Goal: Information Seeking & Learning: Learn about a topic

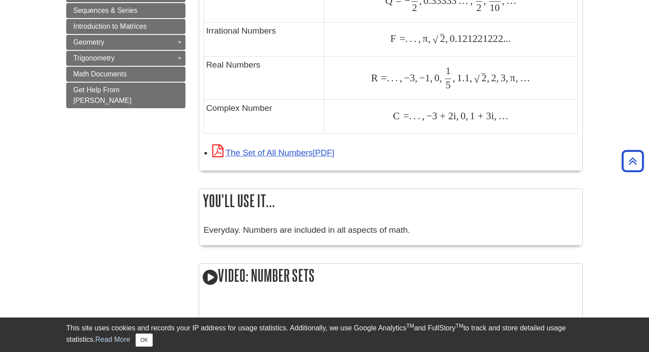
scroll to position [689, 0]
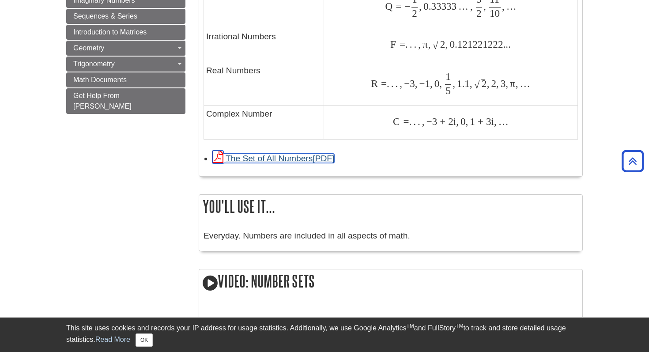
click at [288, 162] on link "The Set of All Numbers" at bounding box center [273, 158] width 122 height 9
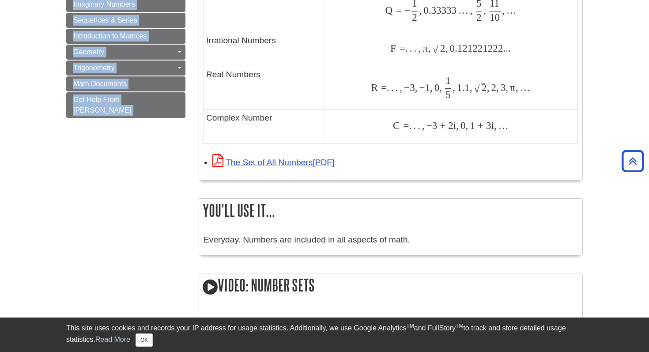
scroll to position [706, 0]
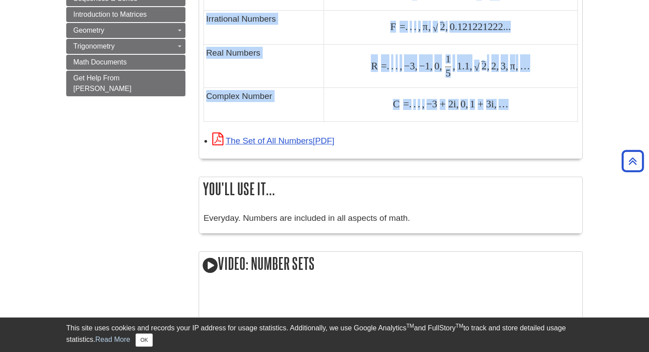
drag, startPoint x: 201, startPoint y: 118, endPoint x: 536, endPoint y: 109, distance: 335.3
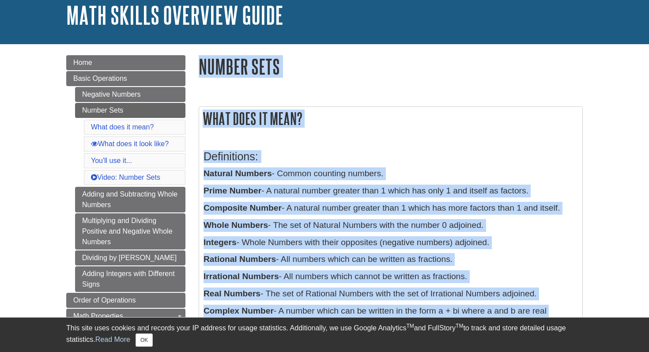
scroll to position [57, 0]
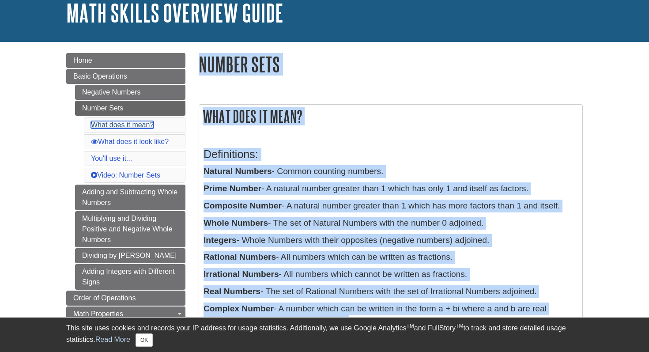
click at [127, 124] on link "What does it mean?" at bounding box center [122, 125] width 63 height 8
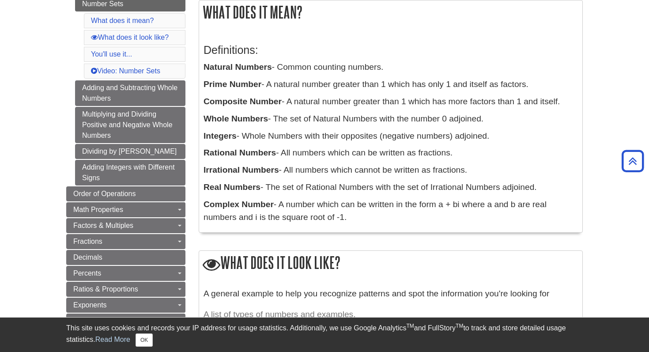
click at [431, 235] on div "What does it mean? Definitions: Natural Numbers - Common counting numbers. Prim…" at bounding box center [391, 121] width 384 height 242
click at [252, 44] on h3 "Definitions:" at bounding box center [391, 50] width 375 height 13
click at [357, 26] on div "What does it mean? Definitions: Natural Numbers - Common counting numbers. Prim…" at bounding box center [391, 116] width 384 height 233
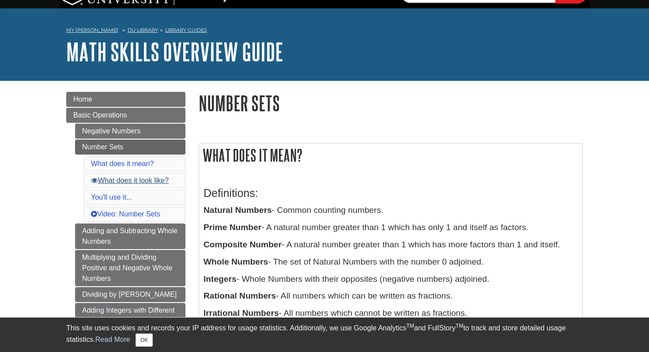
scroll to position [12, 0]
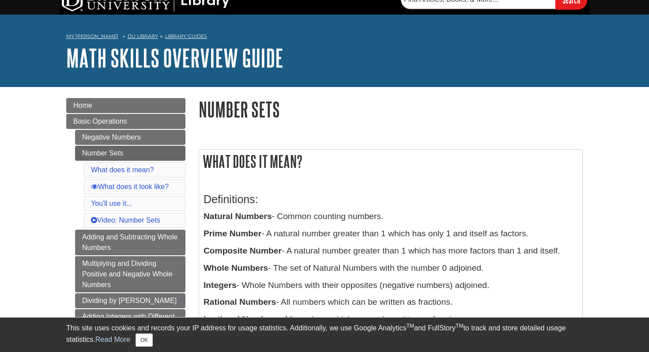
click at [435, 159] on h2 "What does it mean?" at bounding box center [390, 161] width 383 height 23
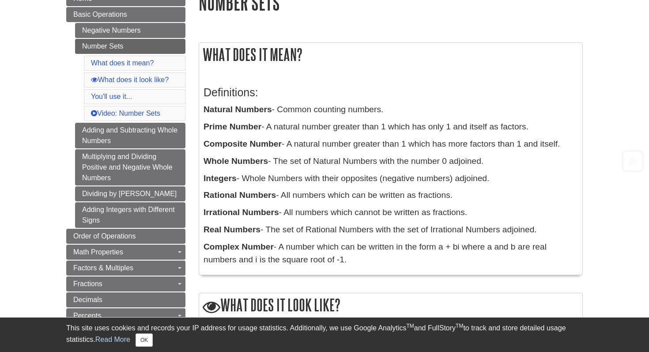
scroll to position [122, 0]
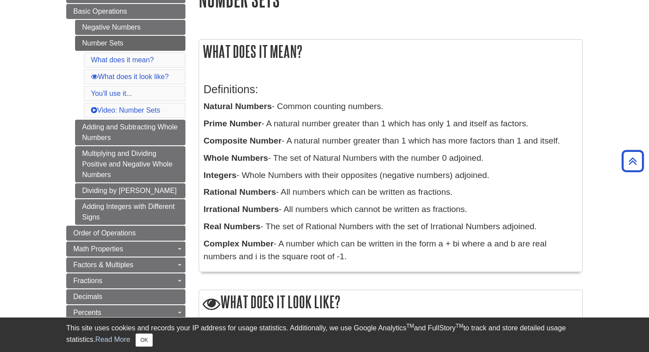
drag, startPoint x: 195, startPoint y: 36, endPoint x: 289, endPoint y: 86, distance: 106.5
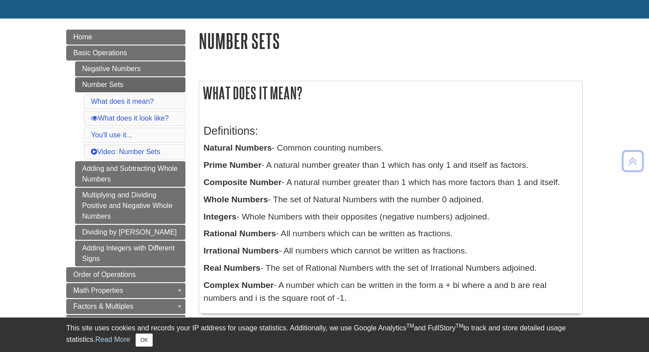
scroll to position [86, 0]
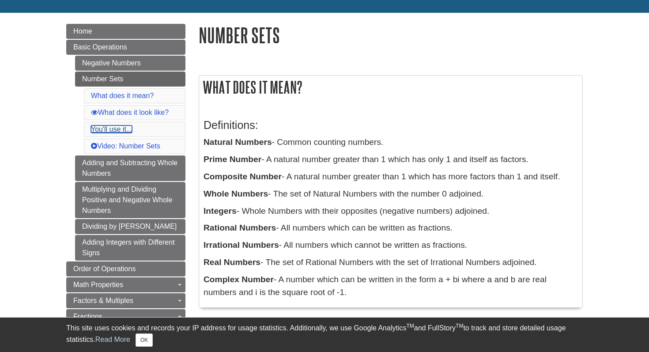
click at [120, 129] on link "You'll use it..." at bounding box center [111, 129] width 41 height 8
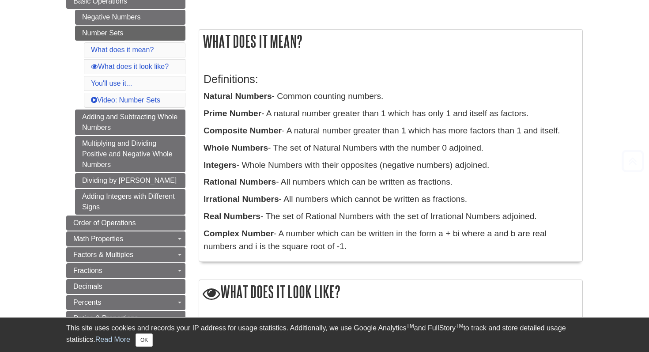
scroll to position [141, 0]
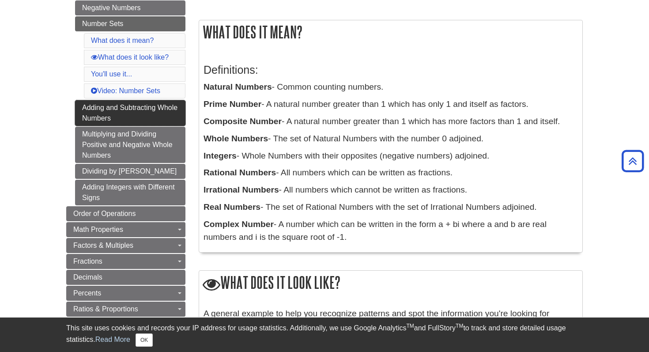
click at [139, 105] on link "Adding and Subtracting Whole Numbers" at bounding box center [130, 113] width 110 height 26
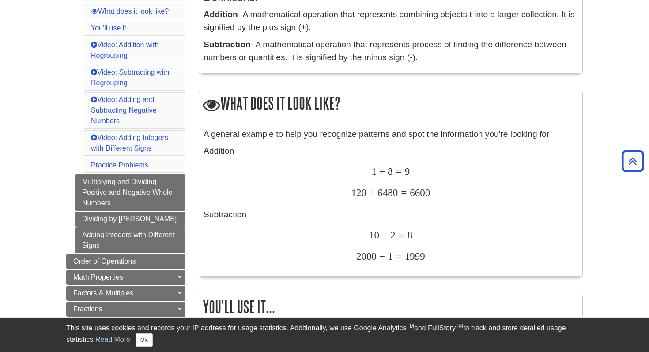
scroll to position [216, 0]
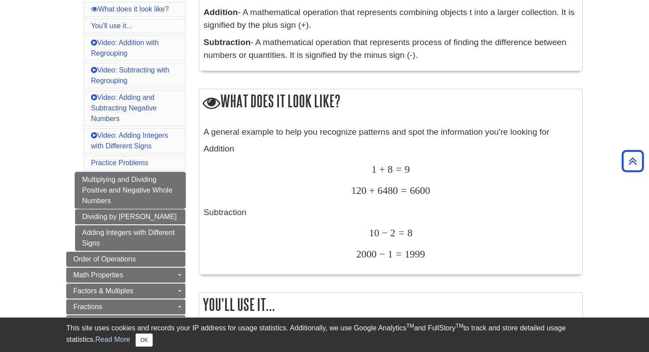
click at [148, 193] on link "Multiplying and Dividing Positive and Negative Whole Numbers" at bounding box center [130, 190] width 110 height 36
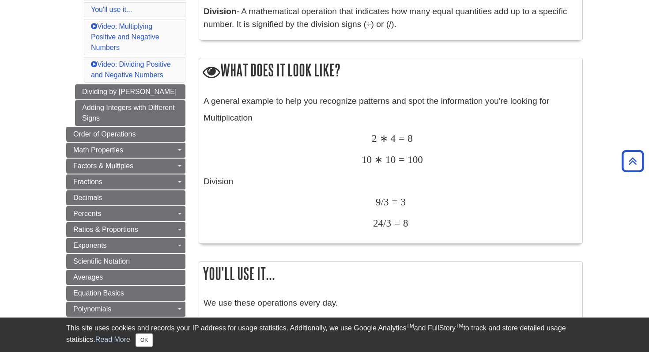
scroll to position [270, 0]
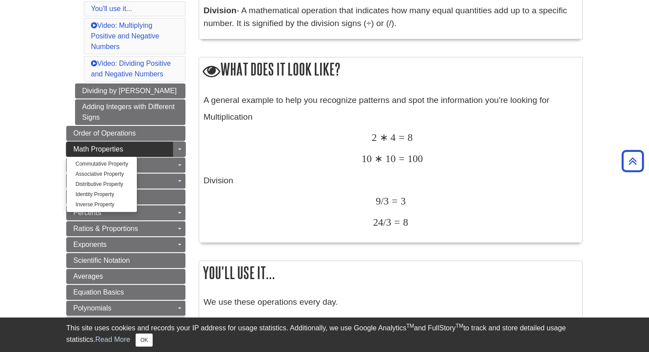
click at [158, 149] on link "Math Properties" at bounding box center [125, 149] width 119 height 15
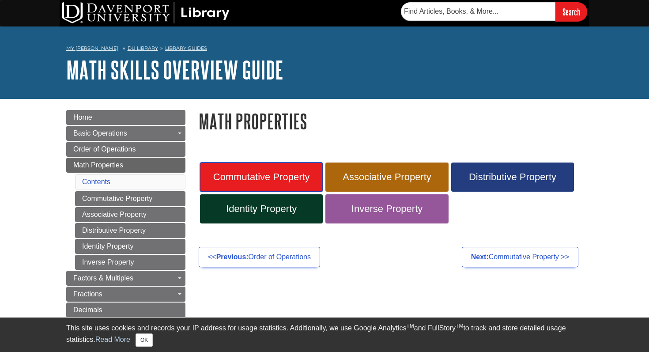
click at [291, 183] on link "Commutative Property" at bounding box center [261, 177] width 123 height 29
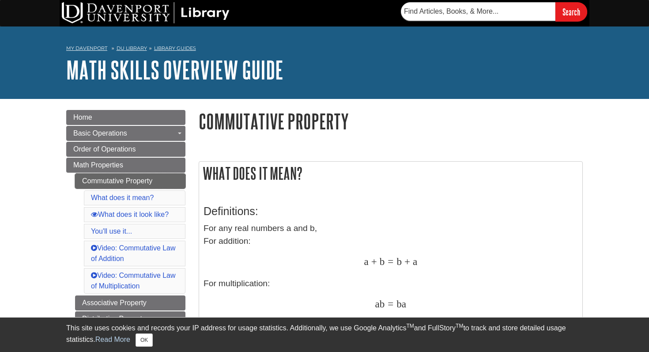
click at [146, 181] on link "Commutative Property" at bounding box center [130, 181] width 110 height 15
click at [110, 163] on span "Math Properties" at bounding box center [98, 165] width 50 height 8
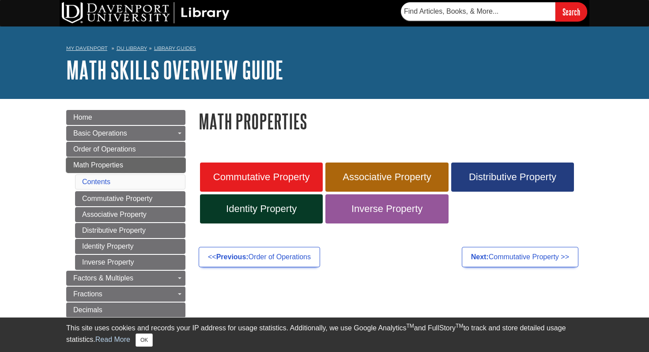
click at [132, 165] on link "Math Properties" at bounding box center [125, 165] width 119 height 15
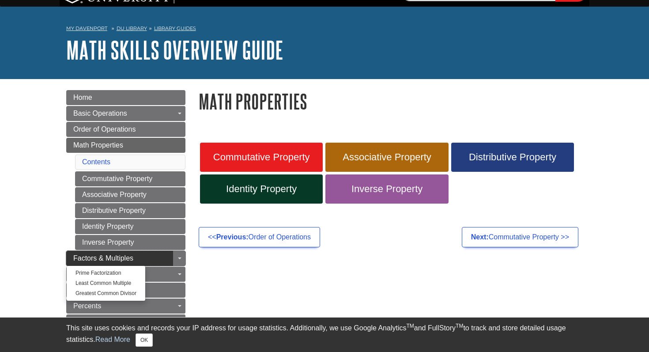
scroll to position [19, 0]
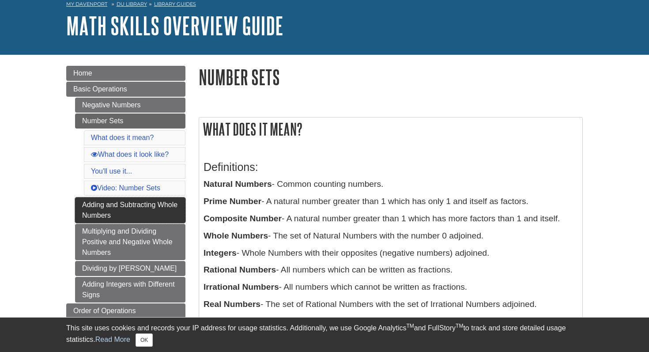
scroll to position [41, 0]
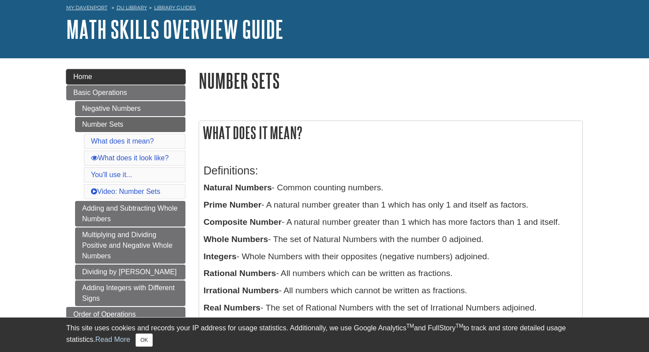
click at [83, 78] on span "Home" at bounding box center [82, 77] width 19 height 8
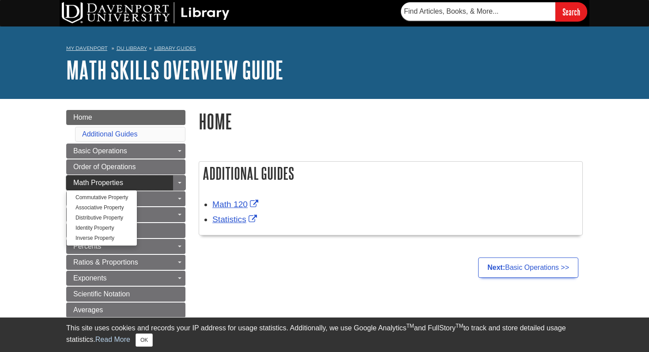
click at [83, 185] on span "Math Properties" at bounding box center [98, 183] width 50 height 8
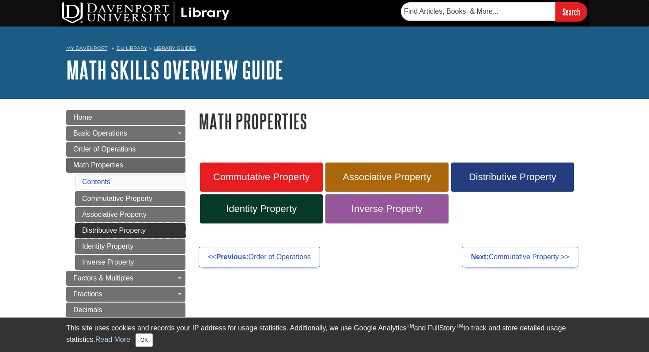
click at [137, 230] on link "Distributive Property" at bounding box center [130, 230] width 110 height 15
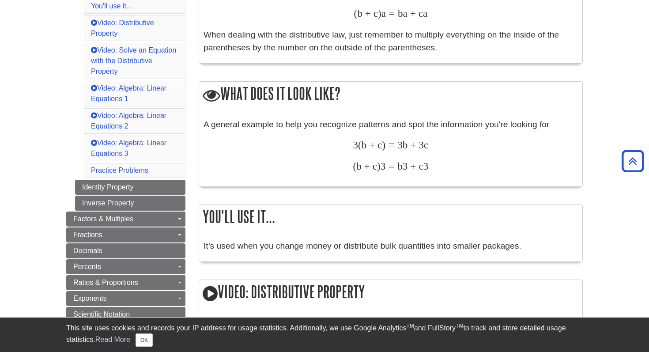
scroll to position [296, 0]
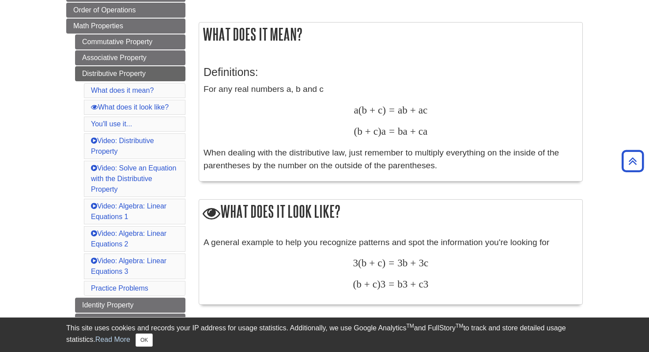
scroll to position [137, 0]
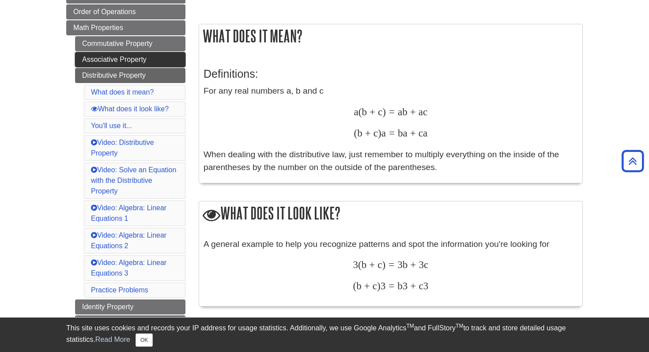
click at [138, 61] on link "Associative Property" at bounding box center [130, 59] width 110 height 15
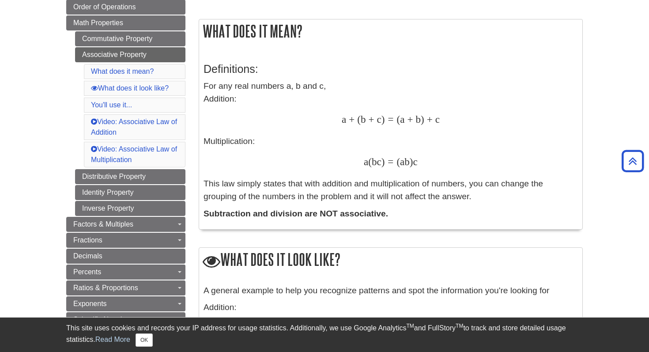
scroll to position [136, 0]
